Goal: Information Seeking & Learning: Learn about a topic

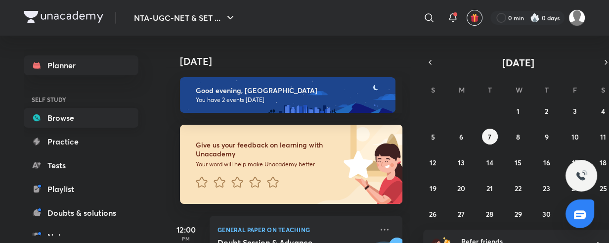
click at [75, 112] on link "Browse" at bounding box center [81, 118] width 115 height 20
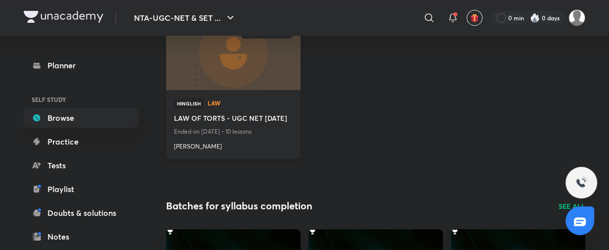
scroll to position [161, 0]
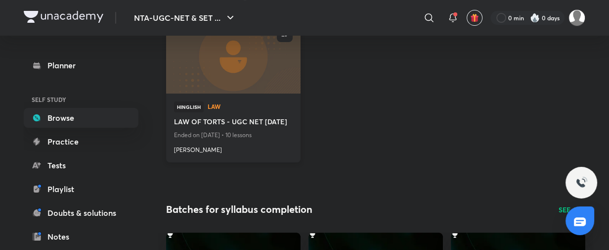
click at [263, 109] on link "Law" at bounding box center [250, 106] width 85 height 7
click at [260, 83] on img at bounding box center [233, 55] width 137 height 77
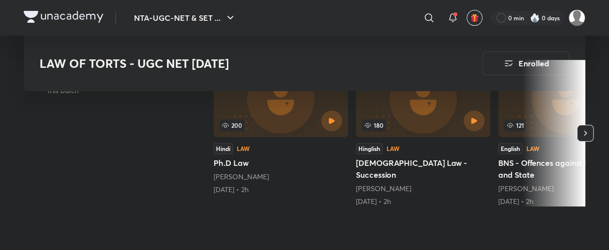
scroll to position [321, 0]
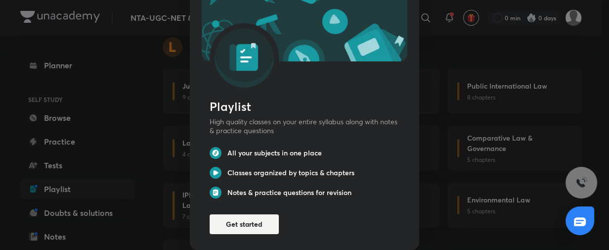
scroll to position [2995, 0]
click at [449, 71] on div "Playlist High quality classes on your entire syllabus along with notes & practi…" at bounding box center [304, 107] width 609 height 250
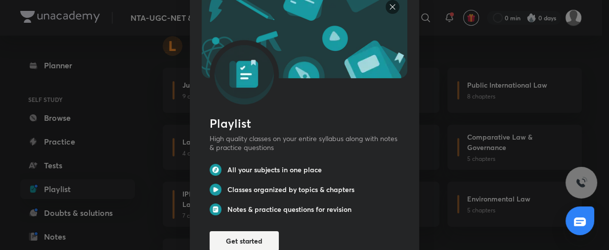
scroll to position [0, 0]
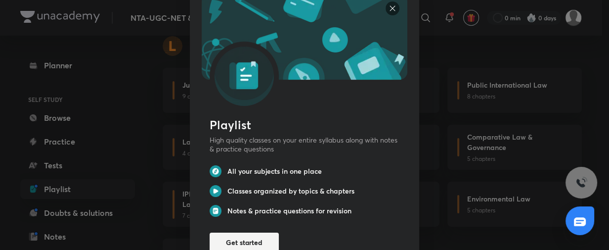
click at [389, 3] on img at bounding box center [392, 8] width 14 height 14
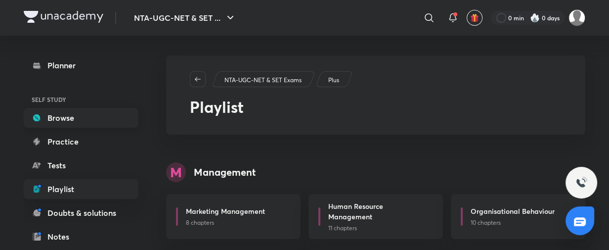
click at [54, 122] on link "Browse" at bounding box center [81, 118] width 115 height 20
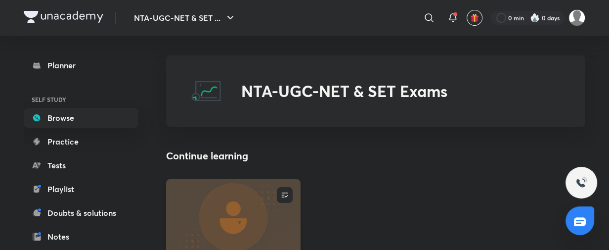
click at [270, 232] on img at bounding box center [233, 216] width 137 height 77
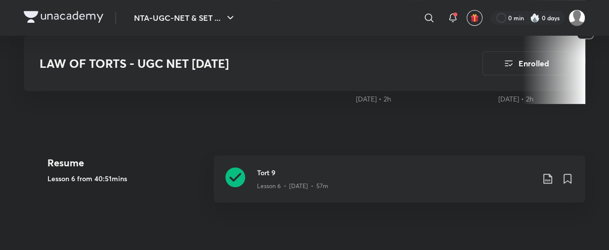
scroll to position [412, 0]
click at [281, 182] on p "Lesson 6 • [DATE] • 57m" at bounding box center [292, 186] width 71 height 9
